Goal: Information Seeking & Learning: Learn about a topic

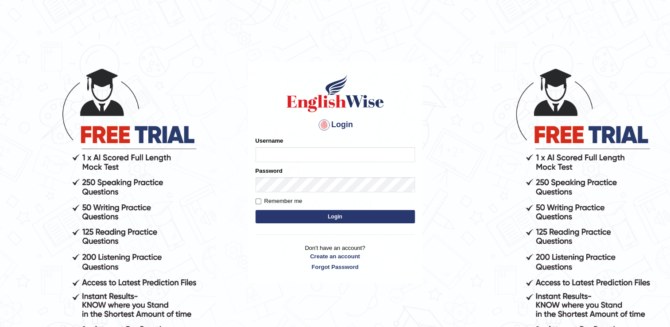
type input "CecyPires"
click at [302, 213] on button "Login" at bounding box center [336, 216] width 160 height 13
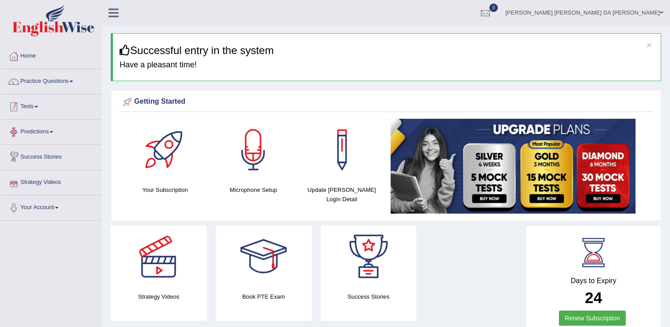
click at [27, 110] on link "Tests" at bounding box center [50, 105] width 101 height 22
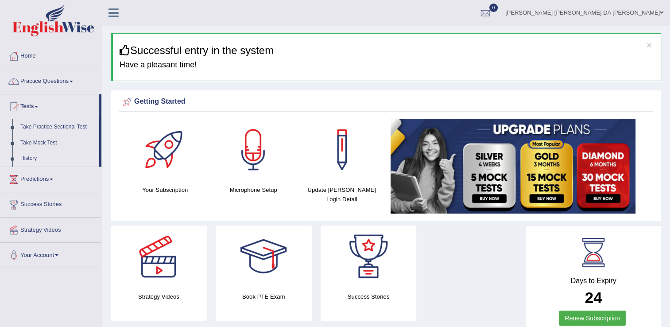
click at [27, 158] on link "History" at bounding box center [57, 159] width 83 height 16
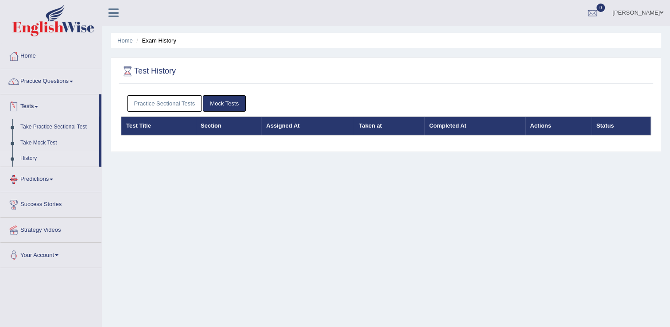
click at [136, 124] on th "Test Title" at bounding box center [158, 126] width 74 height 19
click at [151, 99] on link "Practice Sectional Tests" at bounding box center [164, 103] width 75 height 16
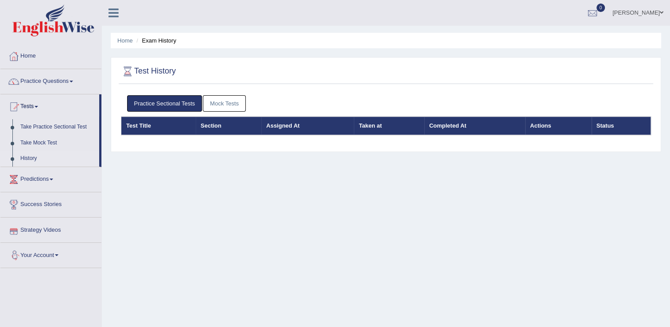
click at [169, 104] on link "Practice Sectional Tests" at bounding box center [164, 103] width 75 height 16
click at [226, 101] on link "Mock Tests" at bounding box center [224, 103] width 43 height 16
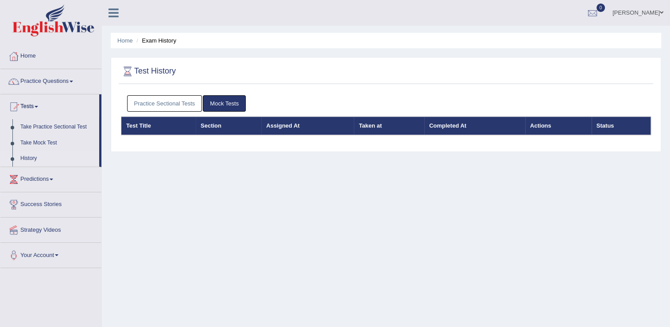
click at [170, 101] on link "Practice Sectional Tests" at bounding box center [164, 103] width 75 height 16
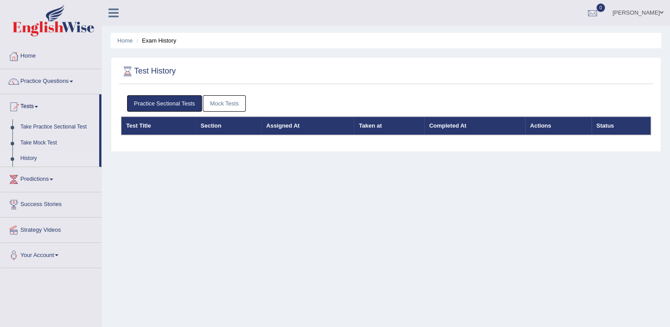
click at [144, 127] on th "Test Title" at bounding box center [158, 126] width 74 height 19
click at [46, 144] on link "Take Mock Test" at bounding box center [57, 143] width 83 height 16
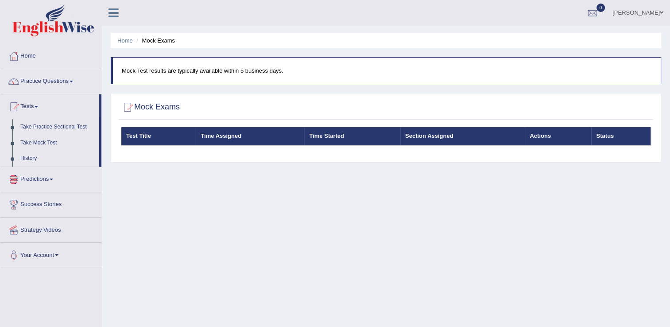
click at [21, 128] on link "Take Practice Sectional Test" at bounding box center [57, 127] width 83 height 16
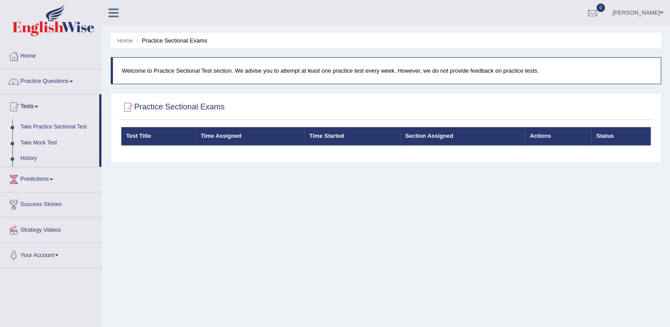
click at [41, 140] on link "Take Mock Test" at bounding box center [57, 143] width 83 height 16
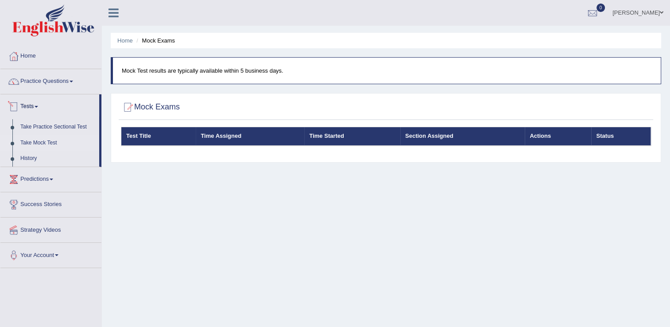
click at [20, 109] on link "Tests" at bounding box center [49, 105] width 99 height 22
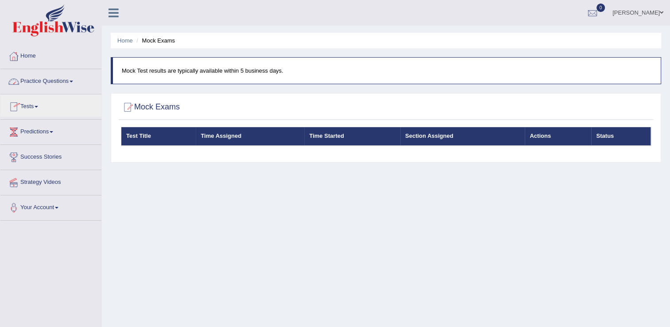
click at [32, 76] on link "Practice Questions" at bounding box center [50, 80] width 101 height 22
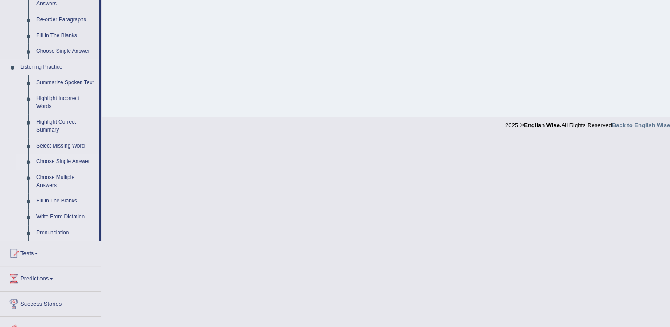
scroll to position [366, 0]
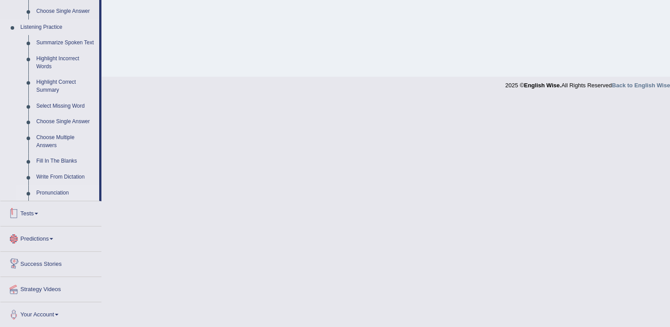
click at [53, 192] on link "Pronunciation" at bounding box center [65, 193] width 67 height 16
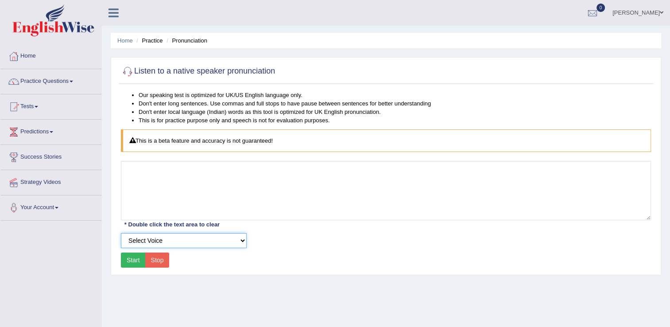
click at [244, 239] on select "Select Voice" at bounding box center [184, 240] width 126 height 15
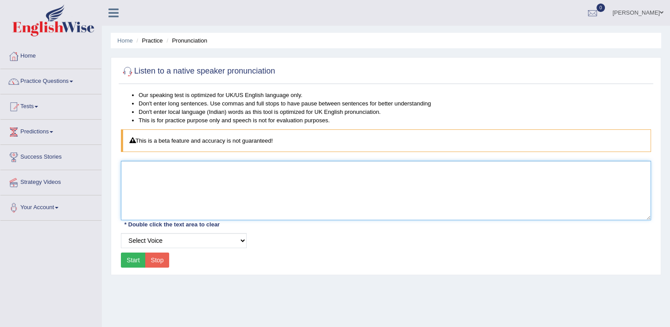
click at [250, 203] on textarea at bounding box center [386, 190] width 530 height 59
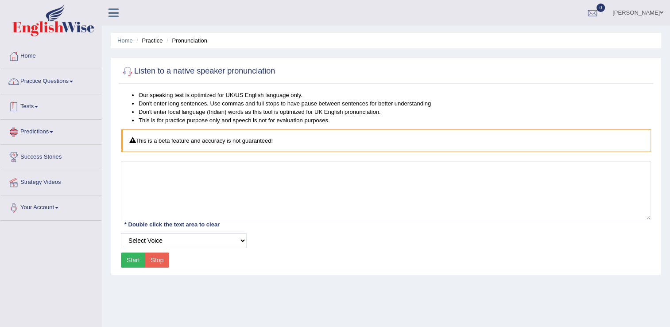
click at [39, 82] on link "Practice Questions" at bounding box center [50, 80] width 101 height 22
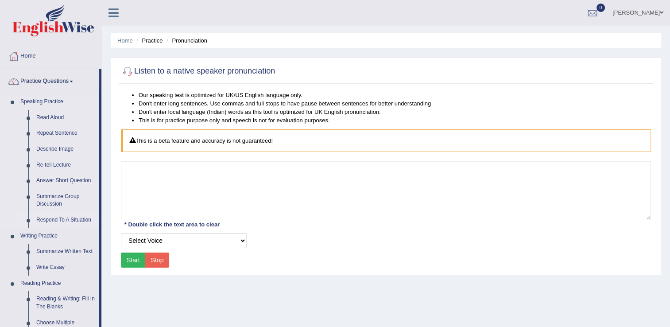
click at [58, 219] on link "Respond To A Situation" at bounding box center [65, 220] width 67 height 16
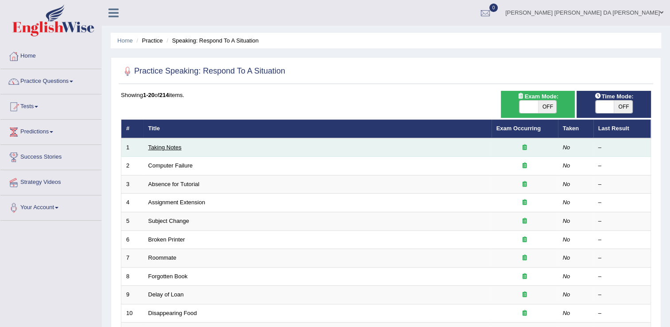
click at [156, 145] on link "Taking Notes" at bounding box center [164, 147] width 33 height 7
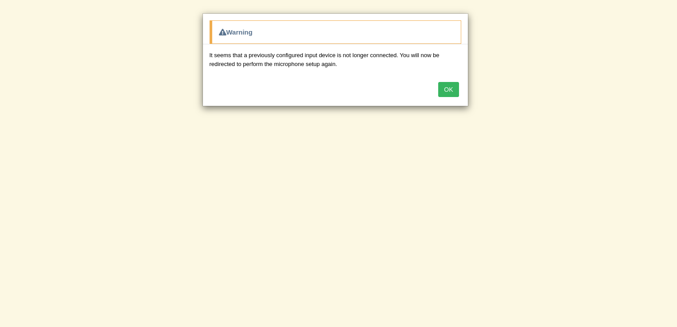
click at [446, 89] on button "OK" at bounding box center [448, 89] width 20 height 15
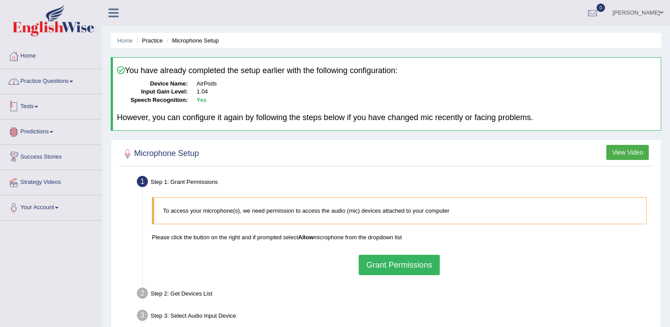
click at [66, 78] on link "Practice Questions" at bounding box center [50, 80] width 101 height 22
